Goal: Transaction & Acquisition: Download file/media

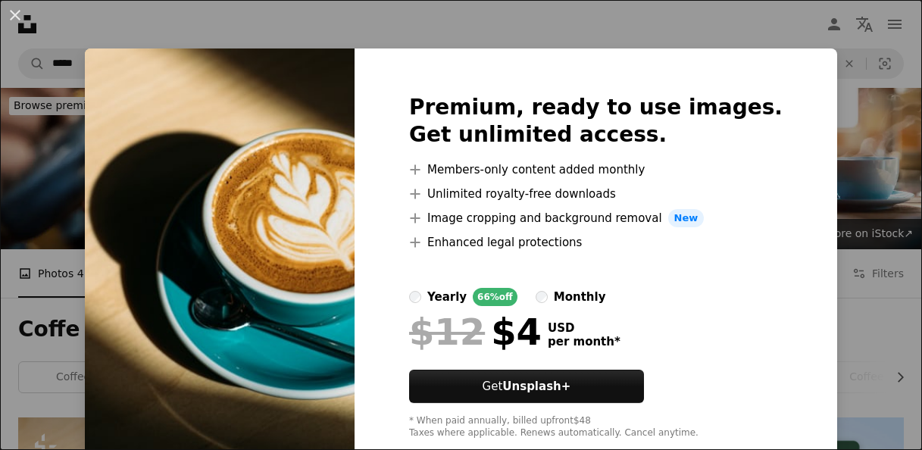
scroll to position [310, 0]
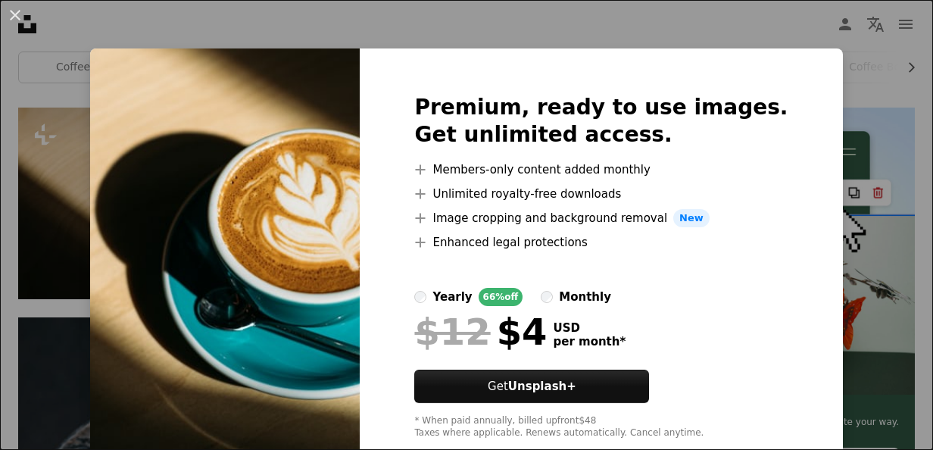
click at [105, 117] on div "An X shape Premium, ready to use images. Get unlimited access. A plus sign Memb…" at bounding box center [466, 225] width 933 height 450
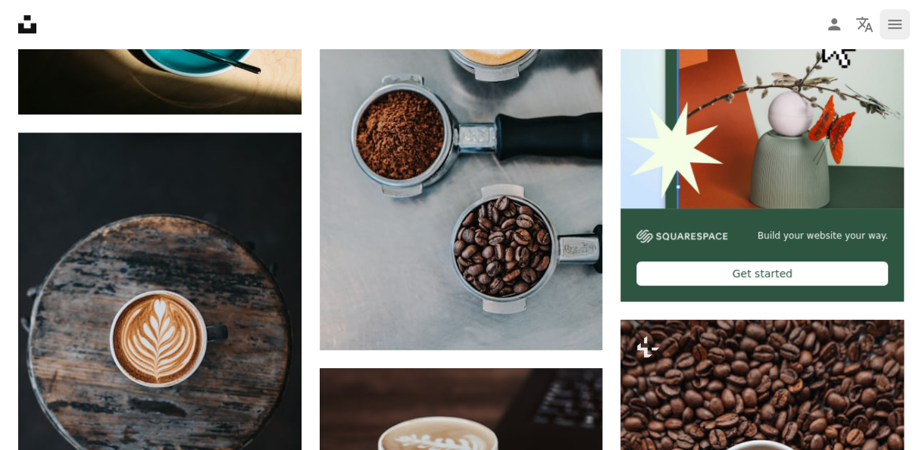
scroll to position [495, 0]
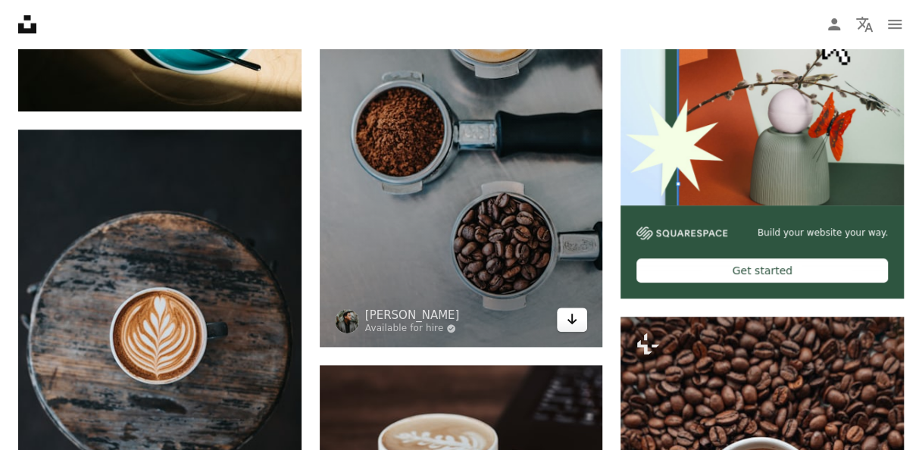
click at [569, 320] on icon "Download" at bounding box center [572, 319] width 10 height 11
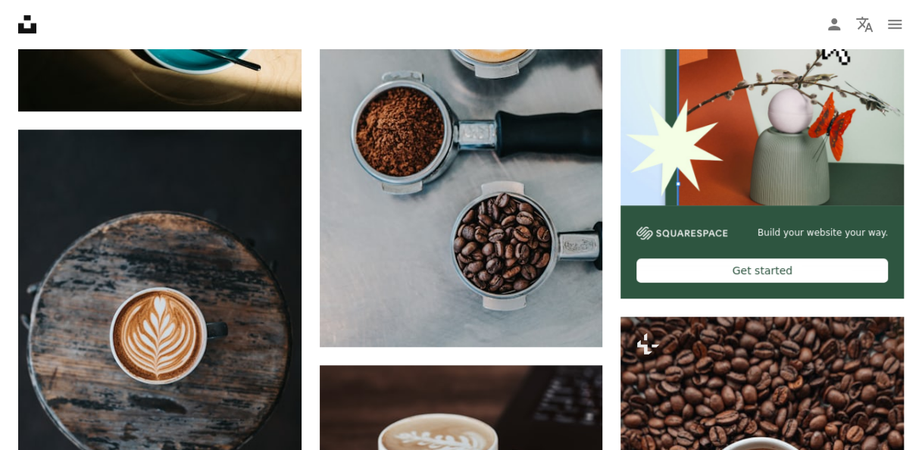
drag, startPoint x: 919, startPoint y: 106, endPoint x: 930, endPoint y: 183, distance: 78.1
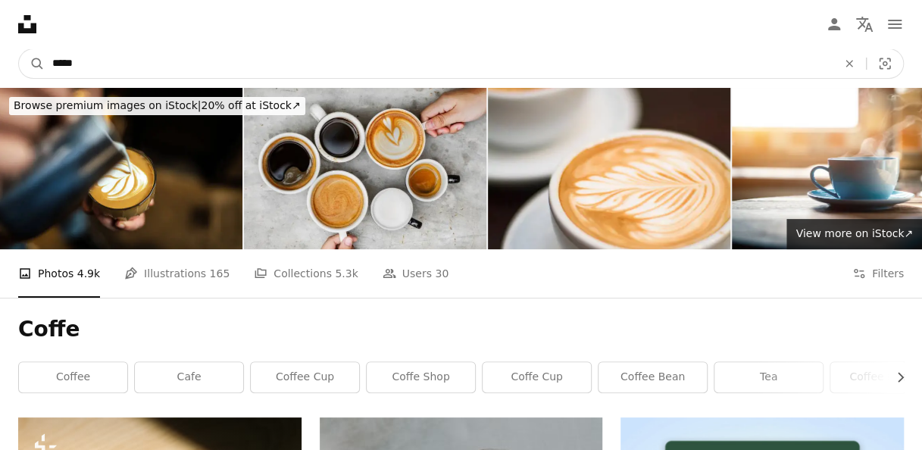
click at [505, 55] on input "*****" at bounding box center [439, 63] width 788 height 29
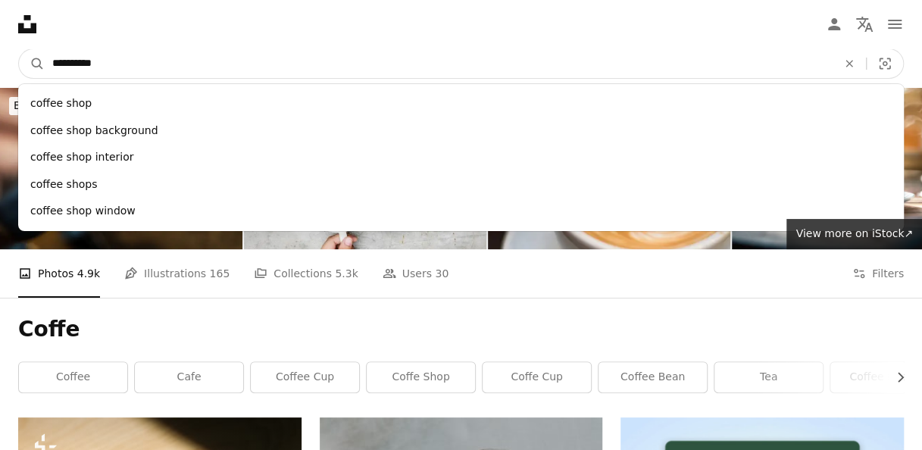
type input "**********"
click button "A magnifying glass" at bounding box center [32, 63] width 26 height 29
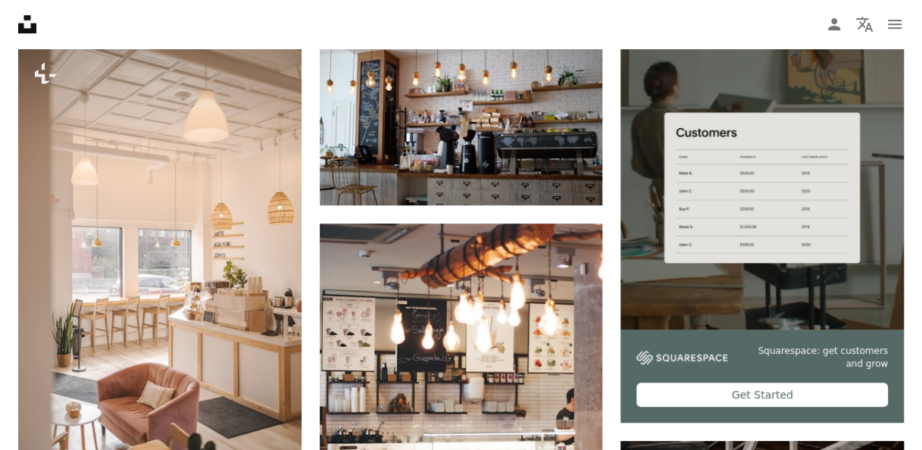
scroll to position [359, 0]
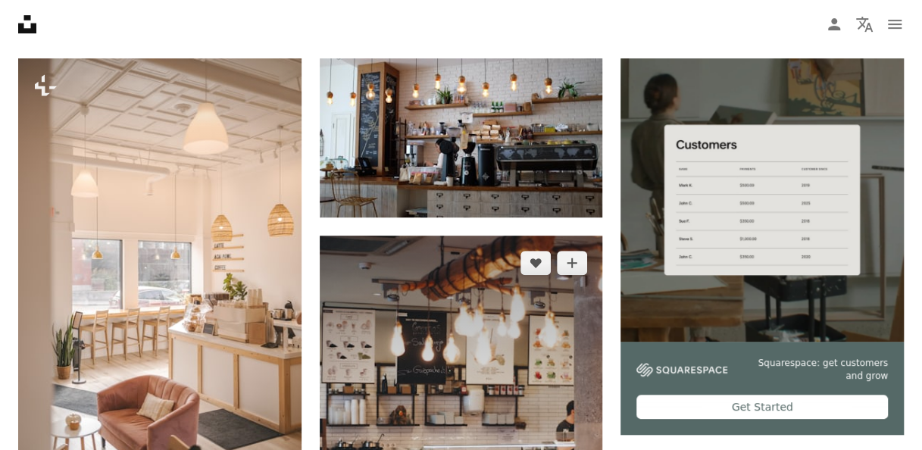
drag, startPoint x: 423, startPoint y: 168, endPoint x: 350, endPoint y: 332, distance: 180.0
click at [350, 332] on img at bounding box center [461, 449] width 283 height 426
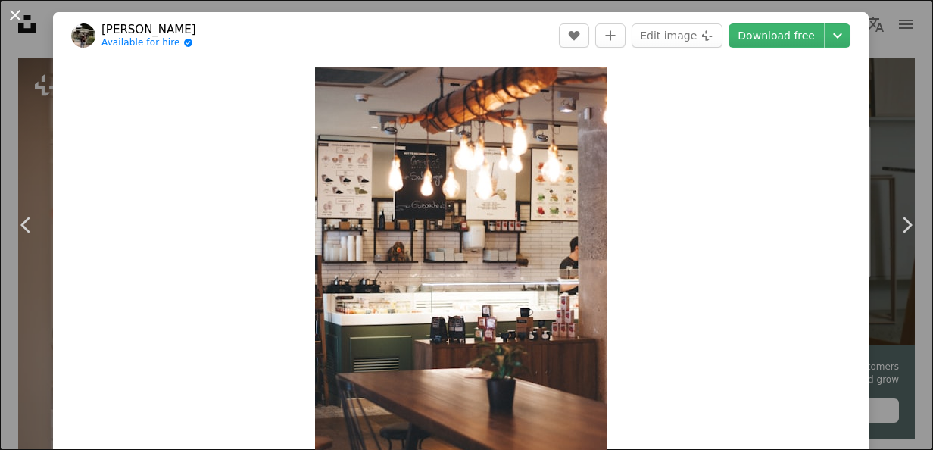
click at [24, 13] on button "An X shape" at bounding box center [15, 15] width 18 height 18
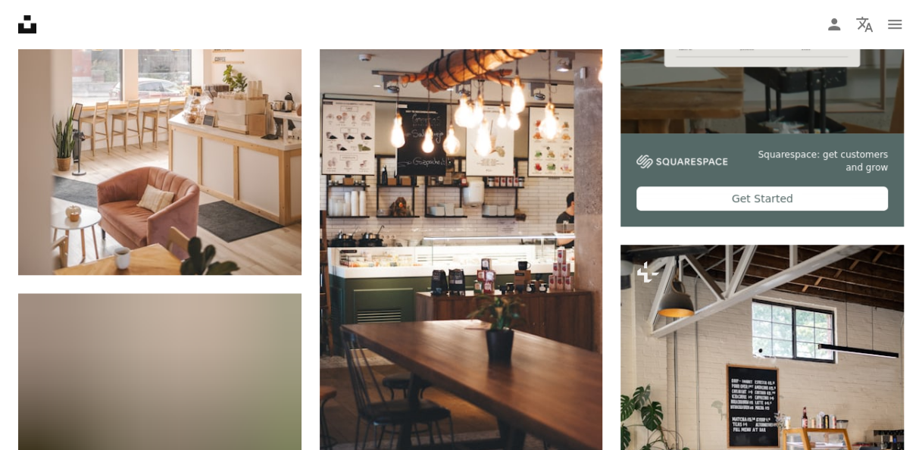
scroll to position [747, 0]
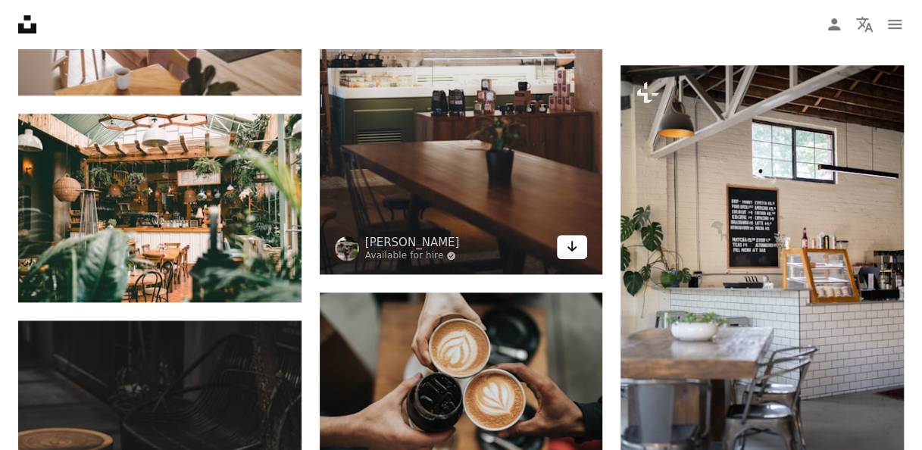
click at [572, 251] on icon "Arrow pointing down" at bounding box center [572, 246] width 12 height 18
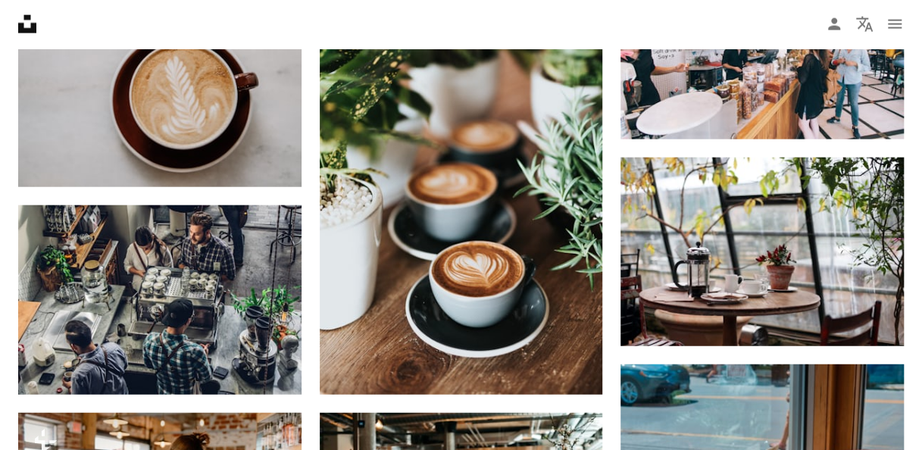
scroll to position [1727, 0]
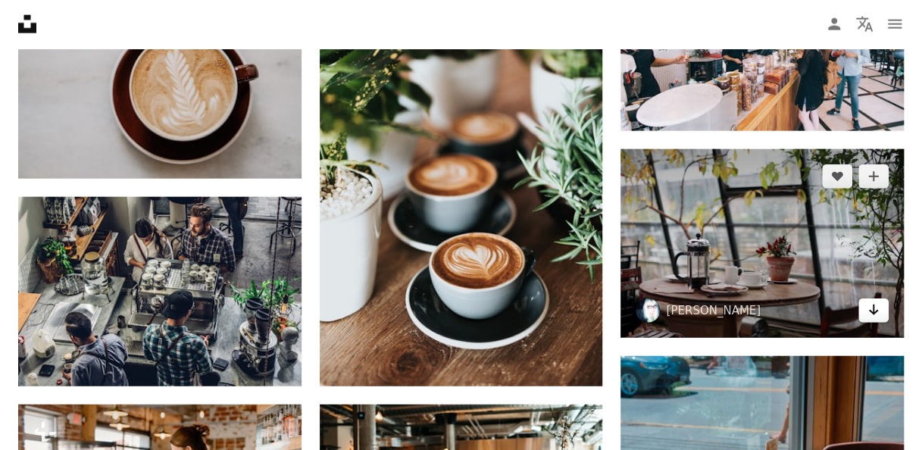
click at [868, 311] on icon "Arrow pointing down" at bounding box center [873, 310] width 12 height 18
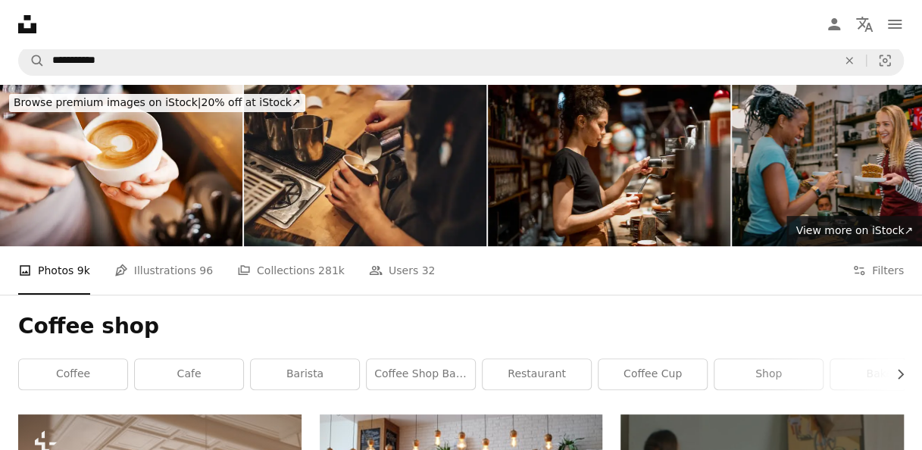
scroll to position [0, 0]
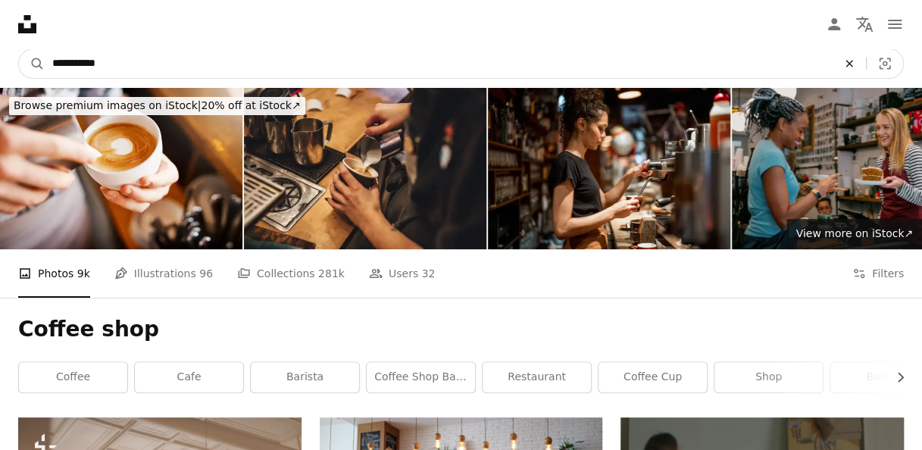
click at [851, 63] on icon "An X shape" at bounding box center [848, 64] width 33 height 12
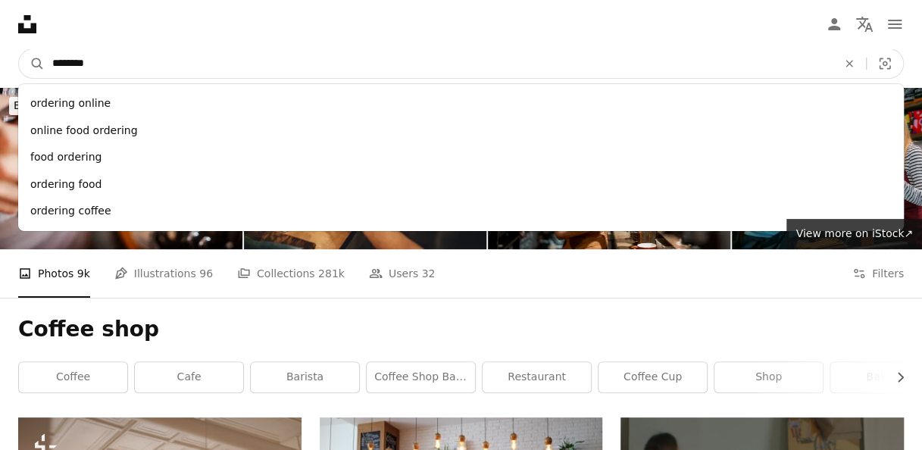
type input "*********"
click button "A magnifying glass" at bounding box center [32, 63] width 26 height 29
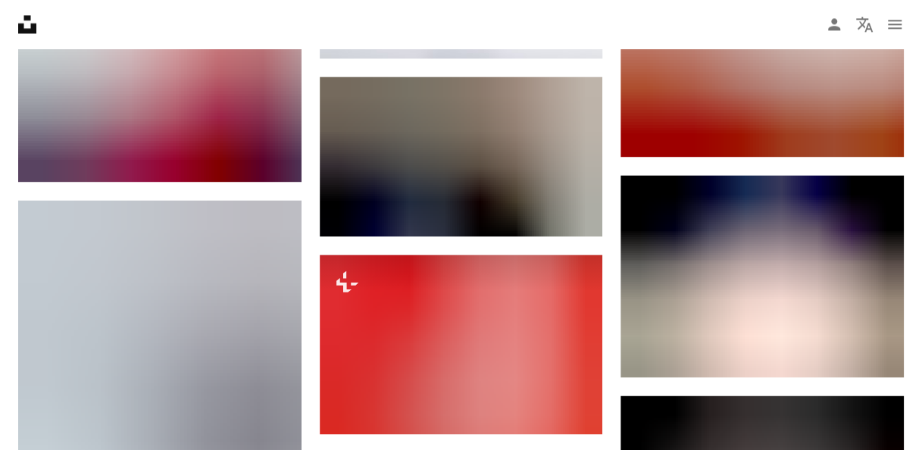
scroll to position [1134, 0]
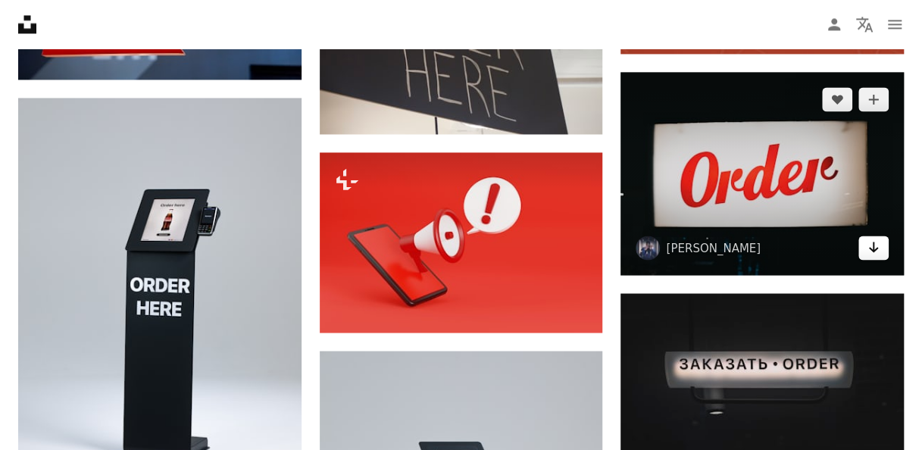
click at [879, 254] on link "Arrow pointing down" at bounding box center [873, 248] width 30 height 24
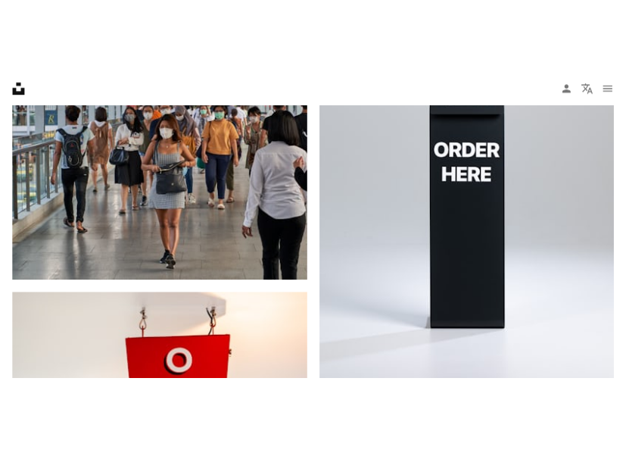
scroll to position [3703, 0]
